Goal: Book appointment/travel/reservation

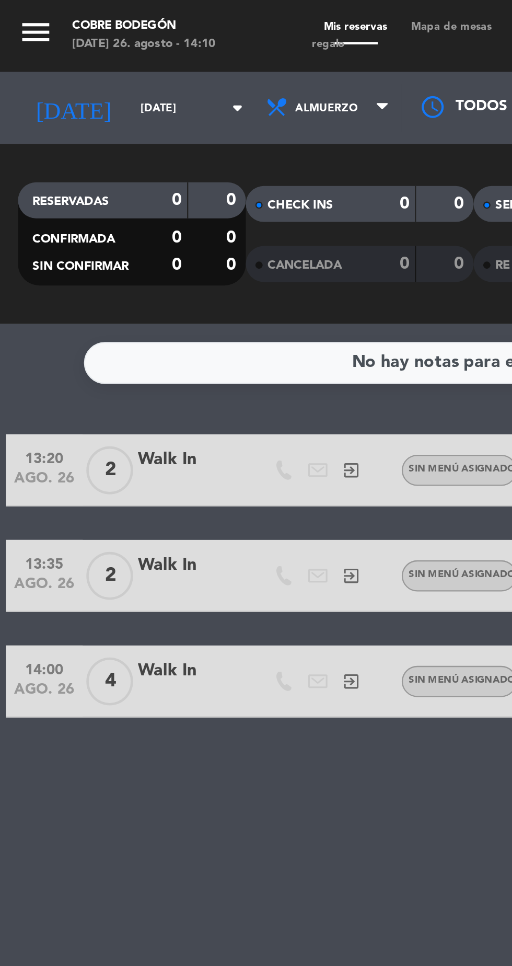
click at [97, 49] on icon "arrow_drop_down" at bounding box center [103, 47] width 13 height 13
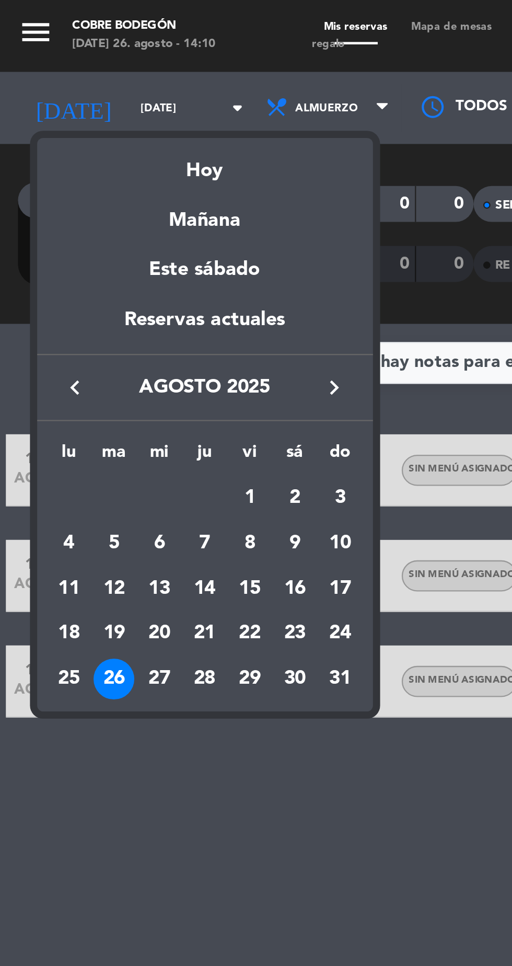
click at [146, 173] on icon "keyboard_arrow_right" at bounding box center [146, 169] width 13 height 13
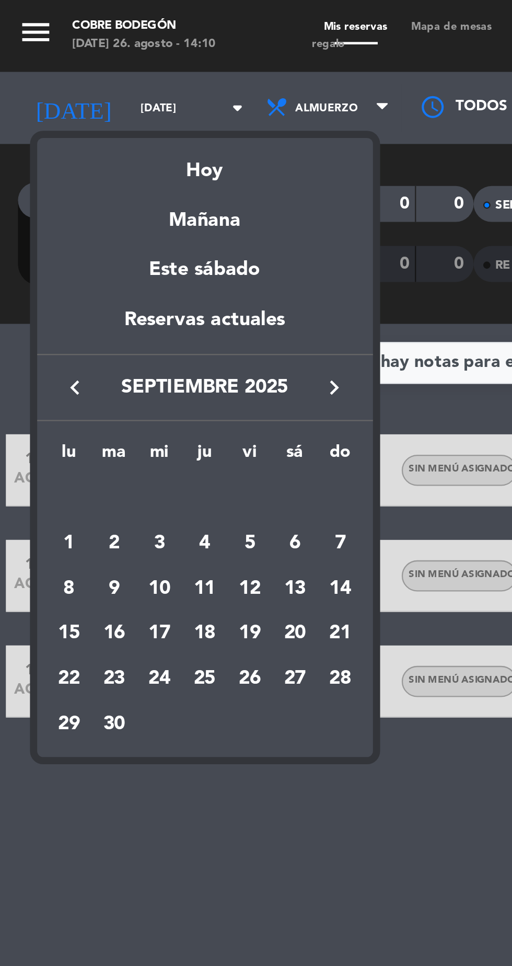
click at [151, 166] on icon "keyboard_arrow_right" at bounding box center [146, 169] width 13 height 13
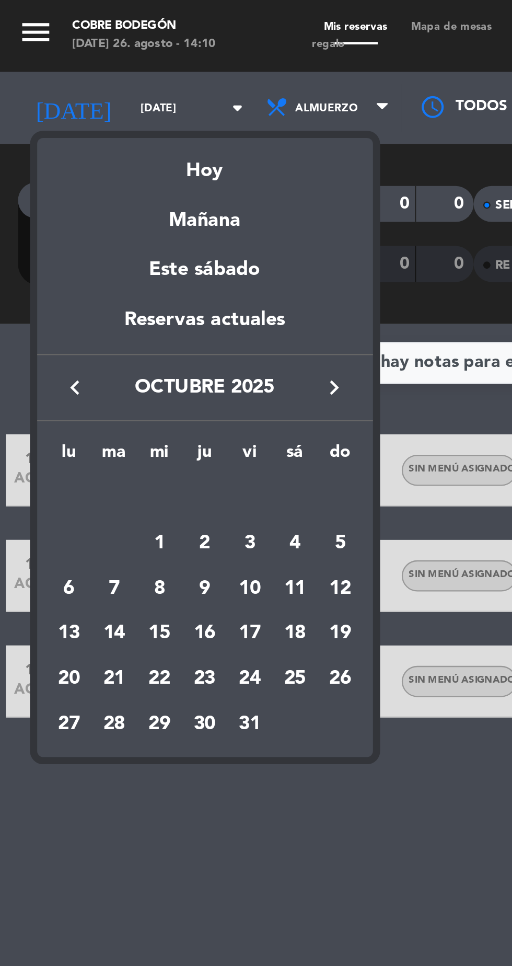
click at [71, 254] on div "8" at bounding box center [70, 257] width 18 height 18
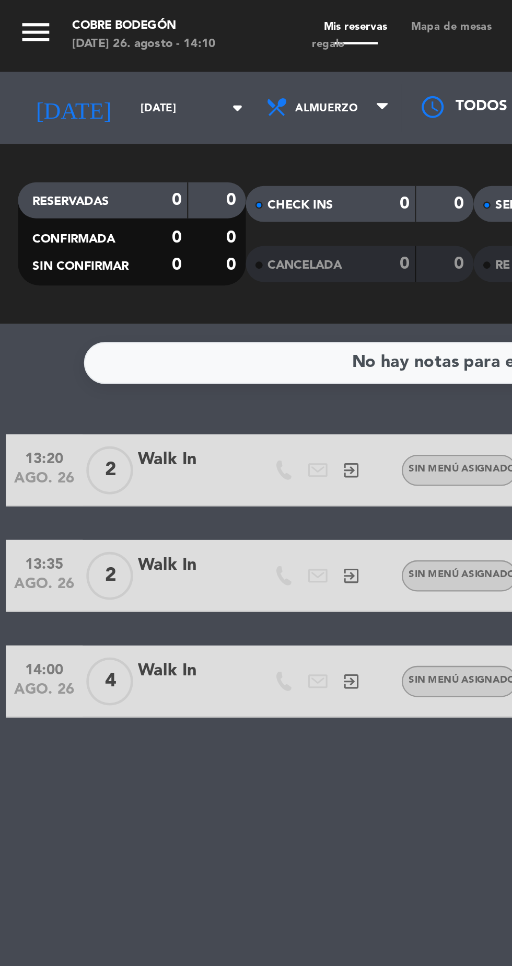
type input "[DATE]"
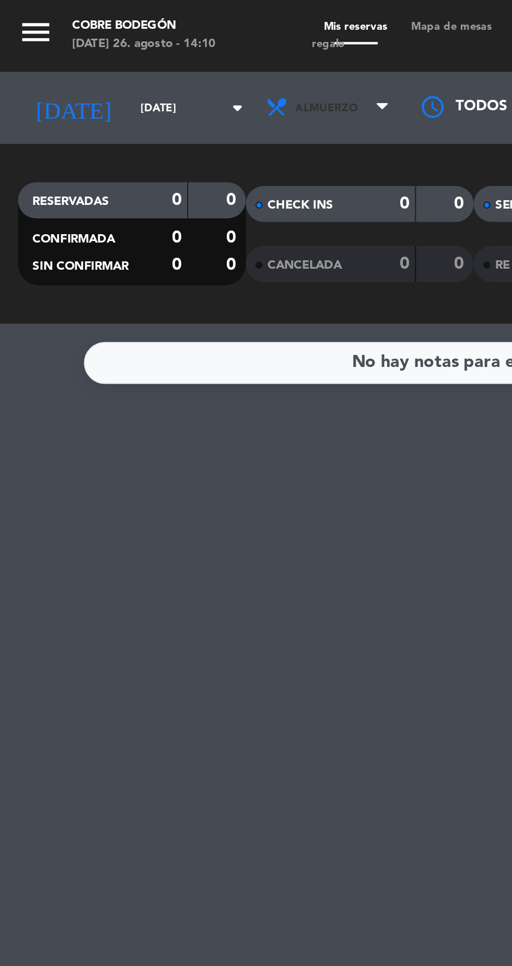
click at [142, 48] on span "Almuerzo" at bounding box center [143, 47] width 63 height 23
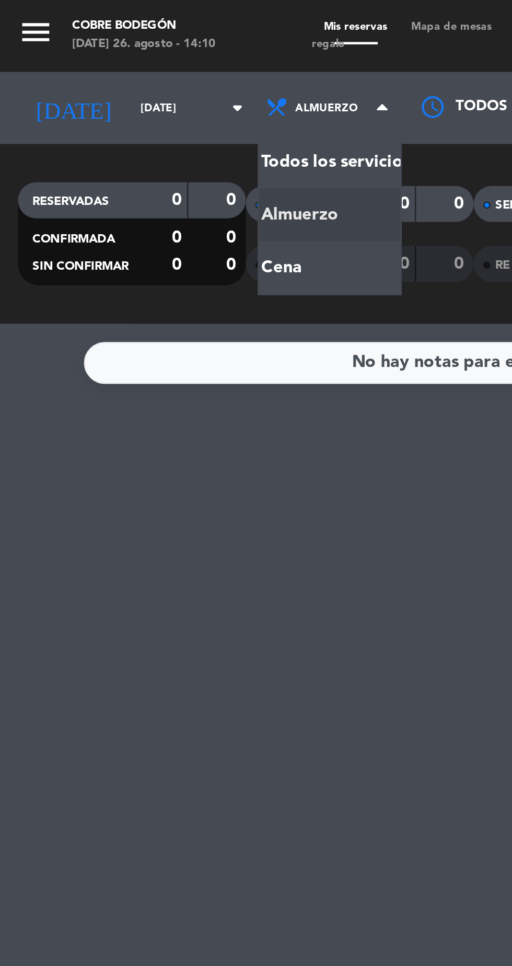
click at [148, 118] on div "menu Cobre Bodegón [DATE] 26. agosto - 14:10 Mis reservas Mapa de mesas Disponi…" at bounding box center [256, 70] width 512 height 141
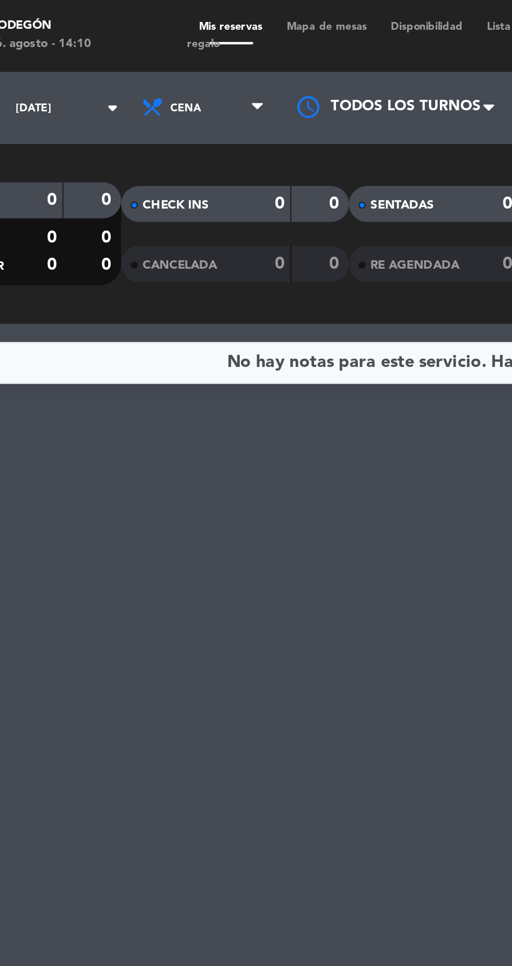
click at [244, 47] on div at bounding box center [227, 47] width 105 height 24
click at [240, 210] on div "No hay notas para este servicio. Haz clic para agregar una" at bounding box center [256, 553] width 512 height 825
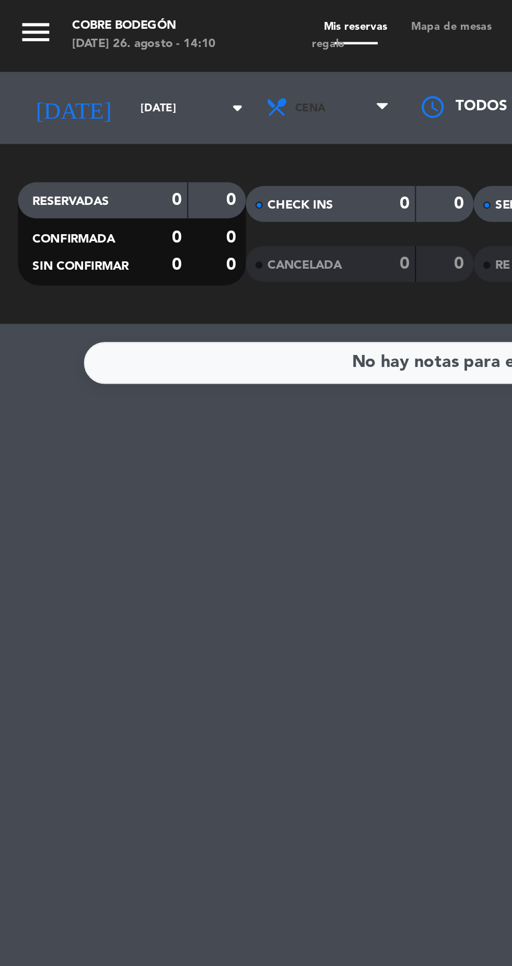
click at [166, 50] on icon at bounding box center [166, 47] width 5 height 8
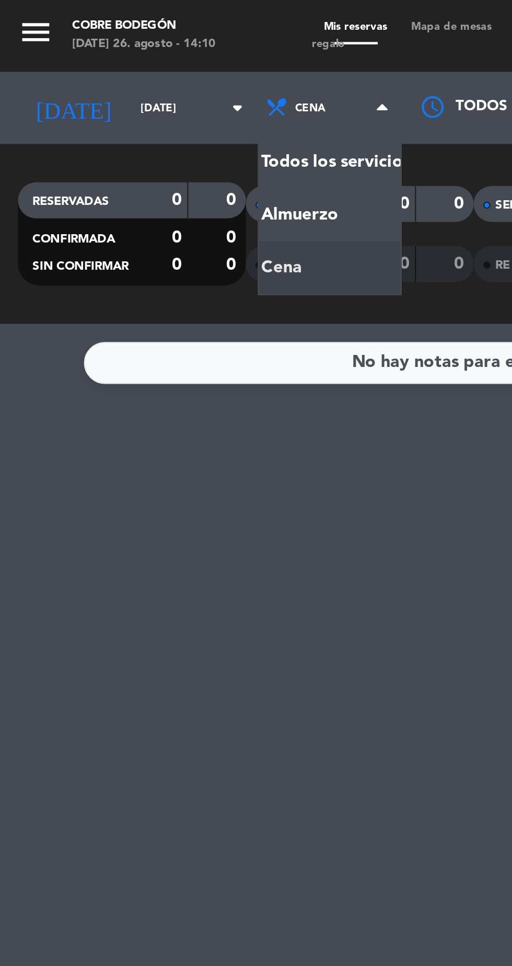
click at [165, 232] on div "No hay notas para este servicio. Haz clic para agregar una" at bounding box center [256, 553] width 512 height 825
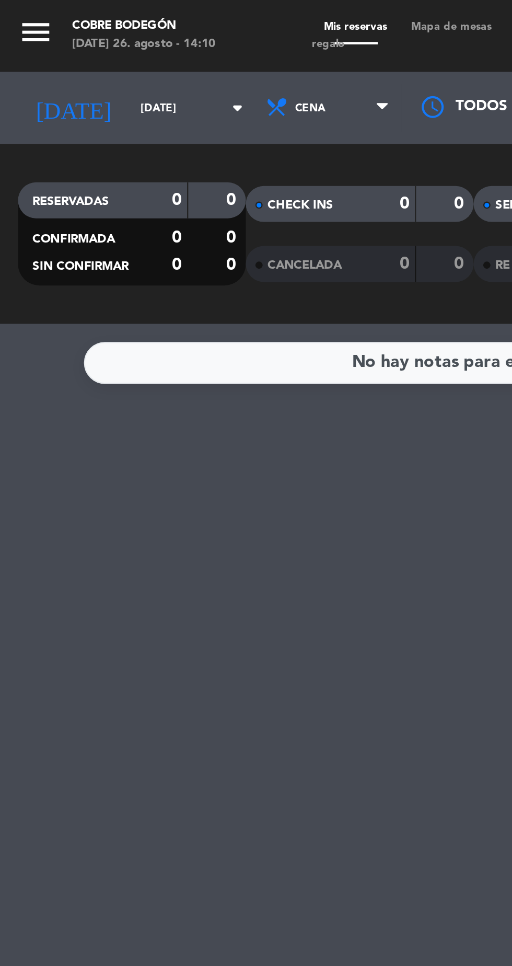
click at [79, 49] on input "[DATE]" at bounding box center [89, 47] width 66 height 16
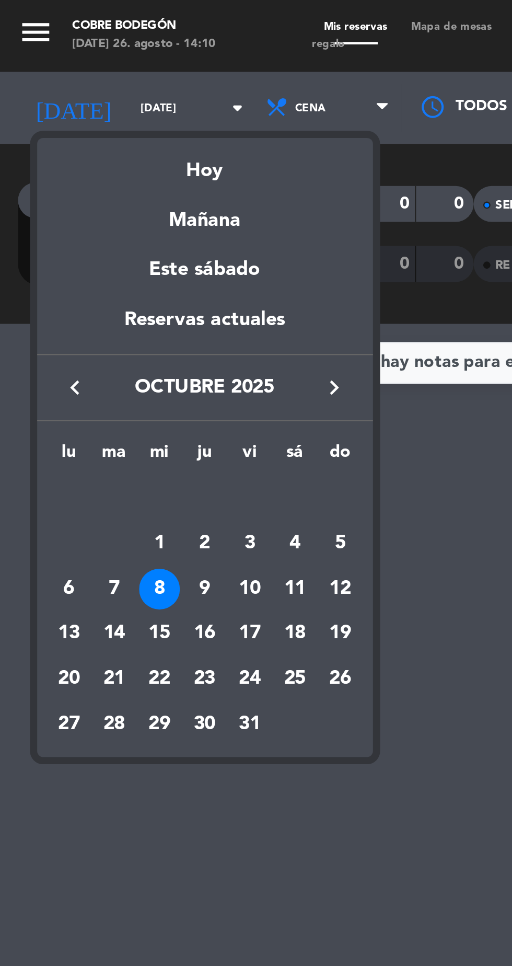
click at [211, 235] on div at bounding box center [256, 483] width 512 height 966
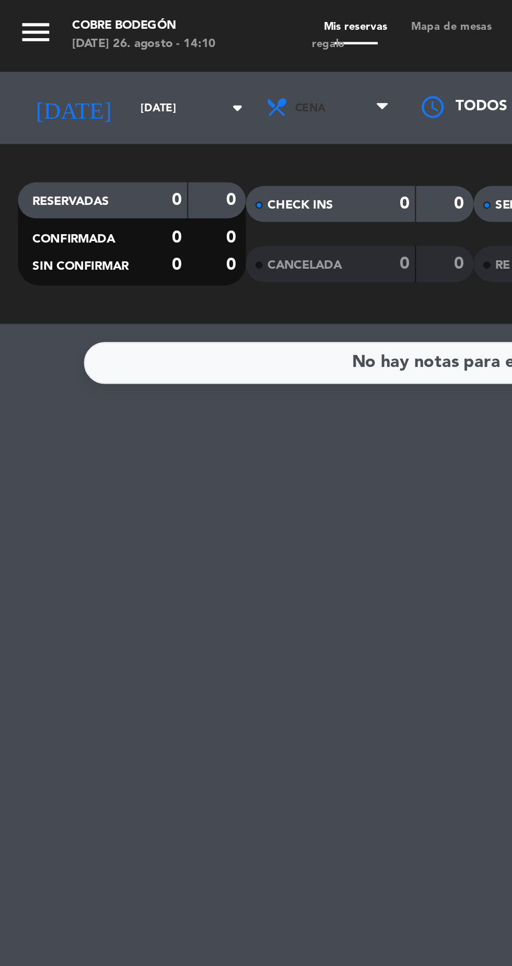
click at [162, 41] on span "Cena" at bounding box center [143, 47] width 63 height 23
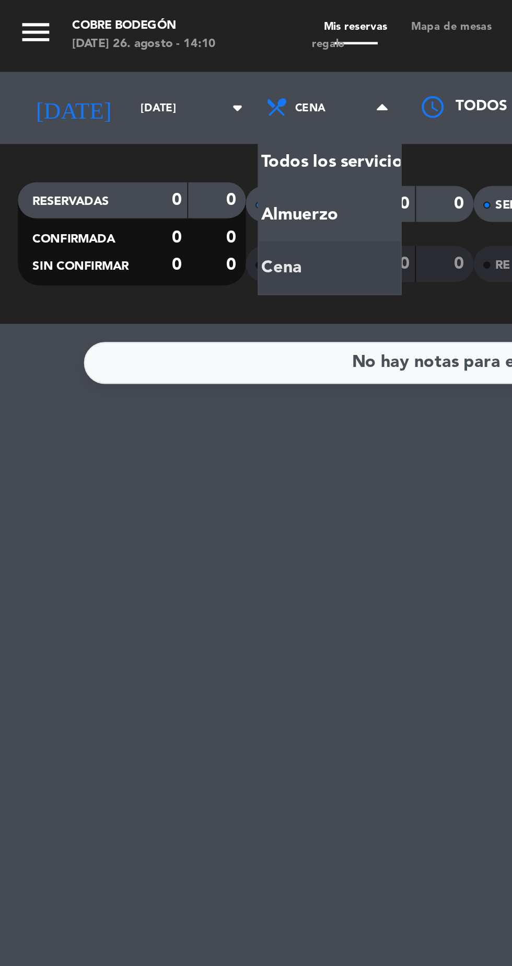
click at [170, 235] on div "No hay notas para este servicio. Haz clic para agregar una" at bounding box center [256, 553] width 512 height 825
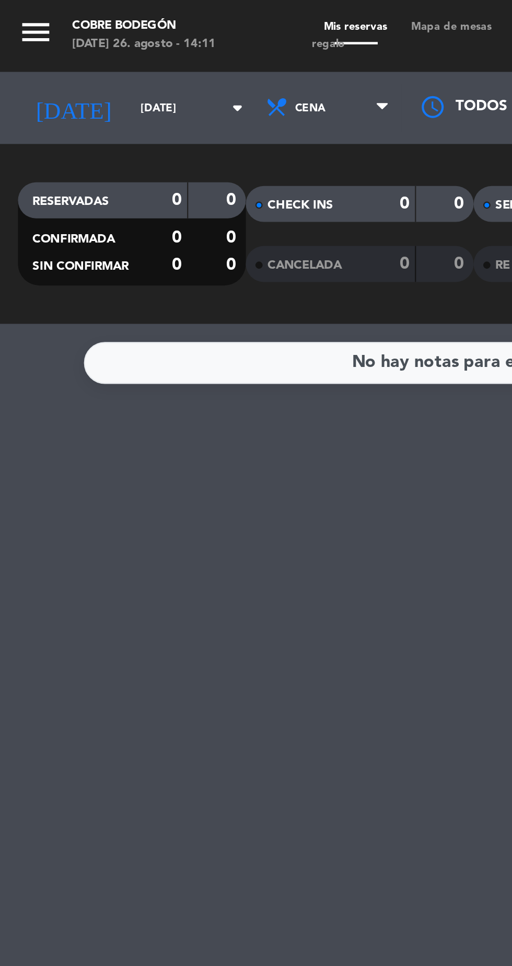
click at [89, 54] on input "[DATE]" at bounding box center [89, 47] width 66 height 16
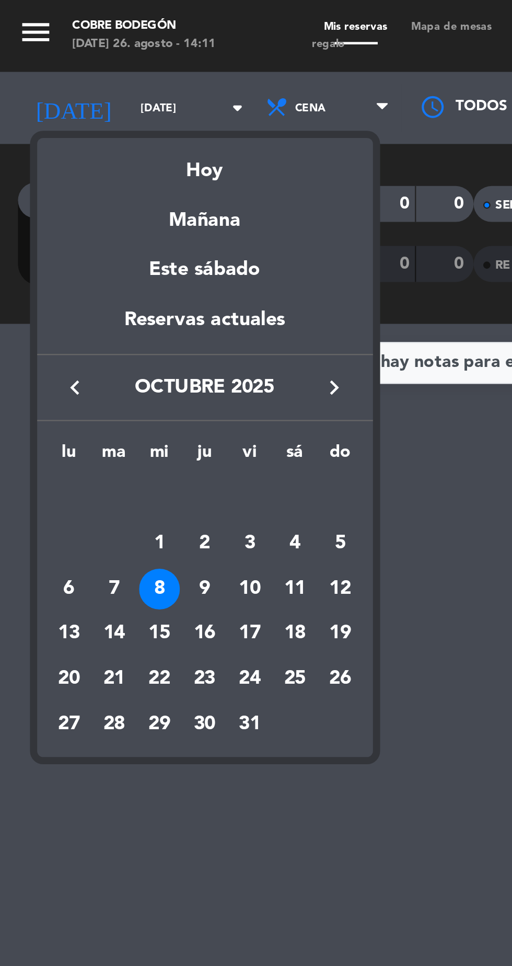
click at [202, 323] on div at bounding box center [256, 483] width 512 height 966
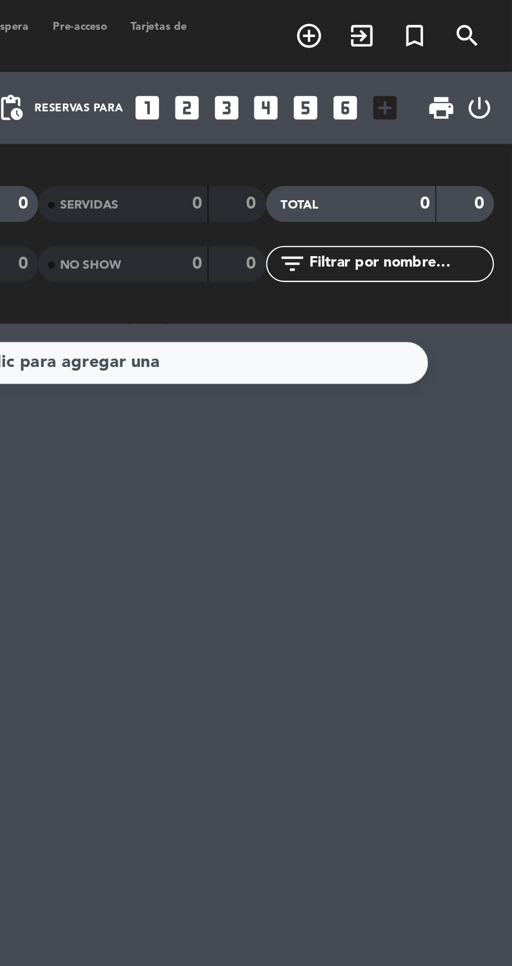
click at [488, 118] on input "text" at bounding box center [463, 115] width 81 height 12
click at [453, 88] on div "TOTAL" at bounding box center [432, 89] width 48 height 12
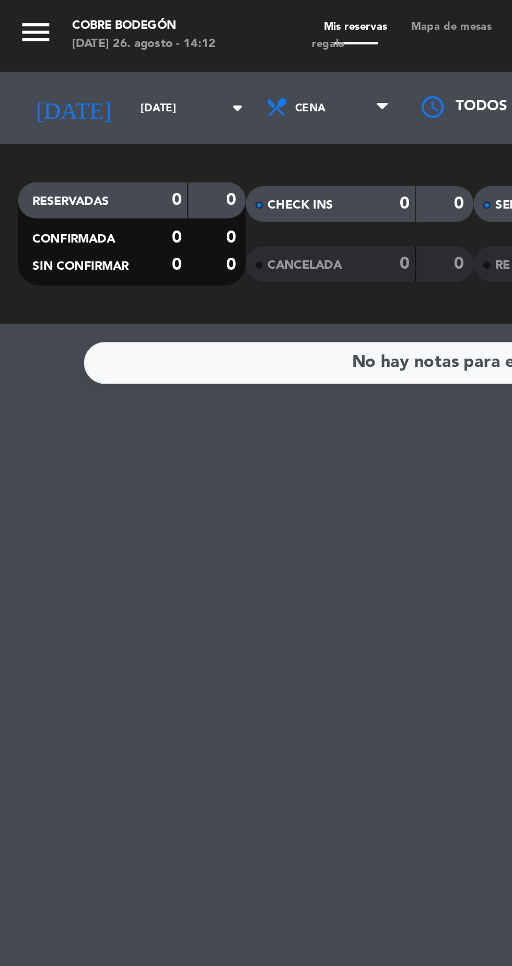
click at [97, 48] on icon "arrow_drop_down" at bounding box center [103, 47] width 13 height 13
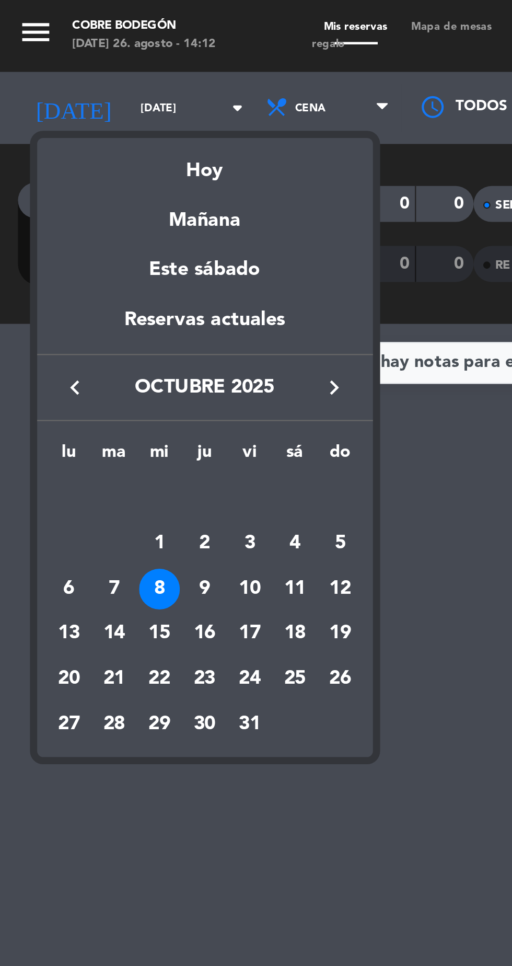
click at [203, 232] on div at bounding box center [256, 483] width 512 height 966
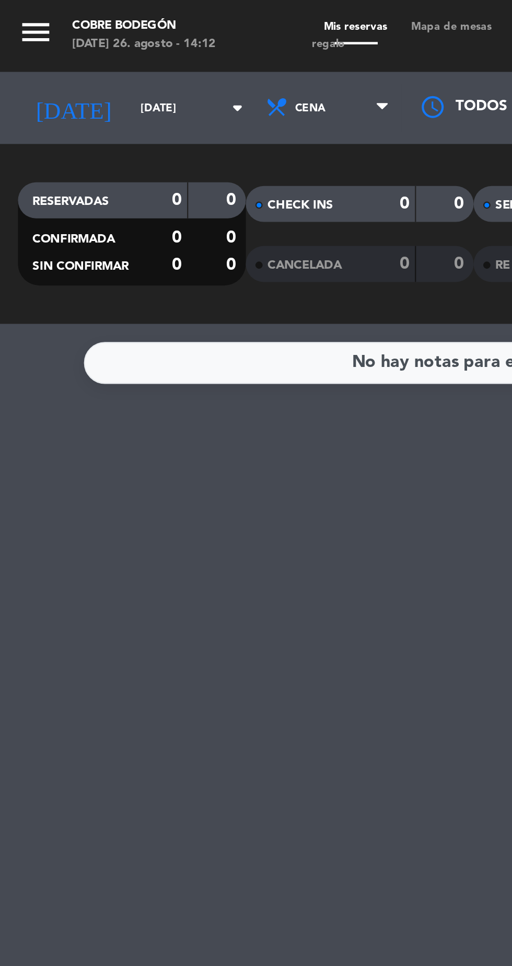
click at [78, 92] on div "0" at bounding box center [69, 88] width 21 height 12
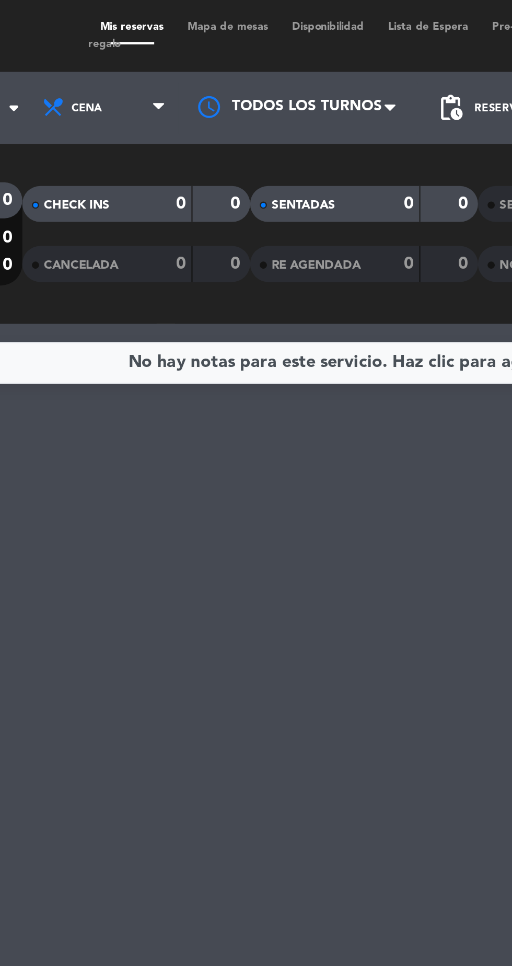
click at [189, 84] on div "0" at bounding box center [194, 89] width 20 height 12
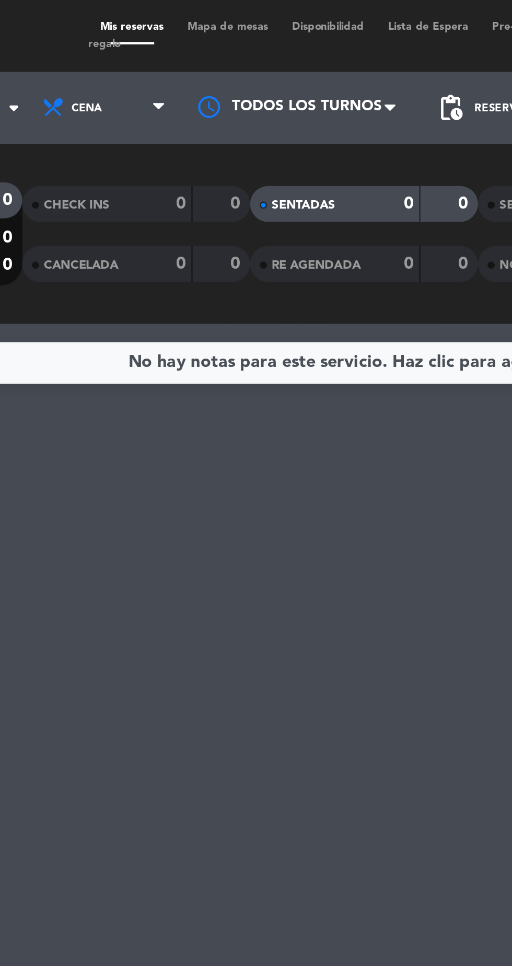
click at [173, 95] on div "CHECK INS 0 0" at bounding box center [156, 89] width 99 height 16
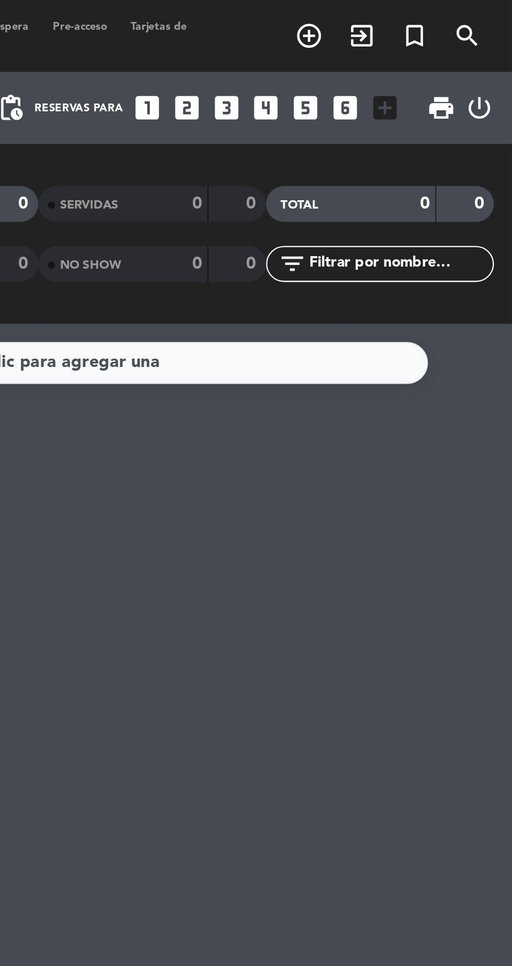
click at [499, 47] on icon "power_settings_new" at bounding box center [498, 47] width 13 height 13
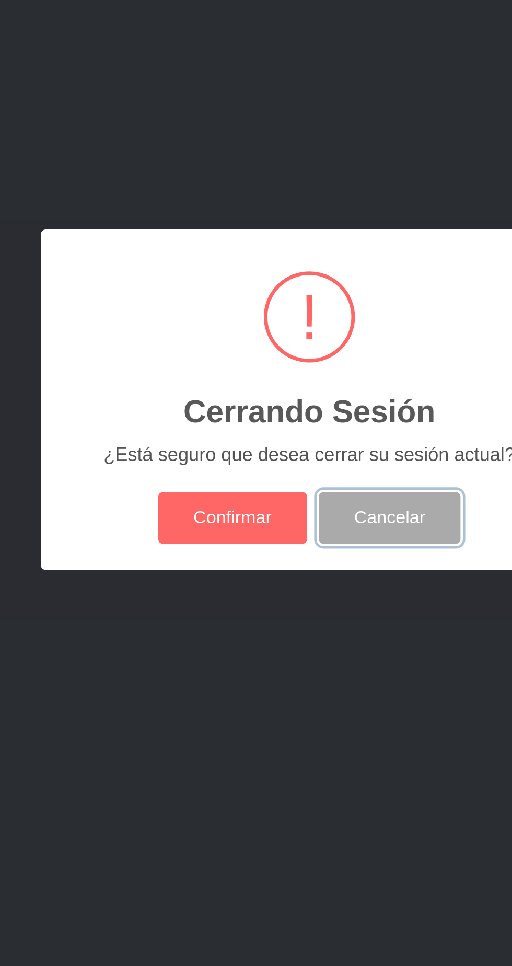
click at [305, 543] on button "Cancelar" at bounding box center [291, 534] width 62 height 22
